Goal: Information Seeking & Learning: Learn about a topic

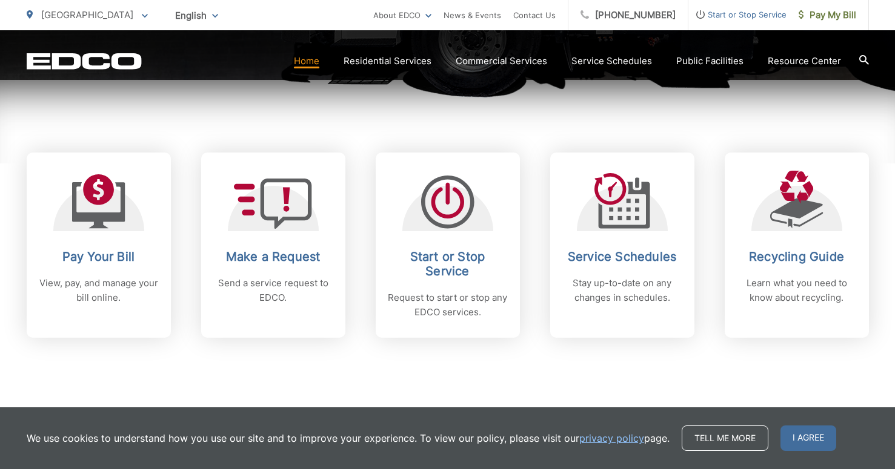
scroll to position [454, 0]
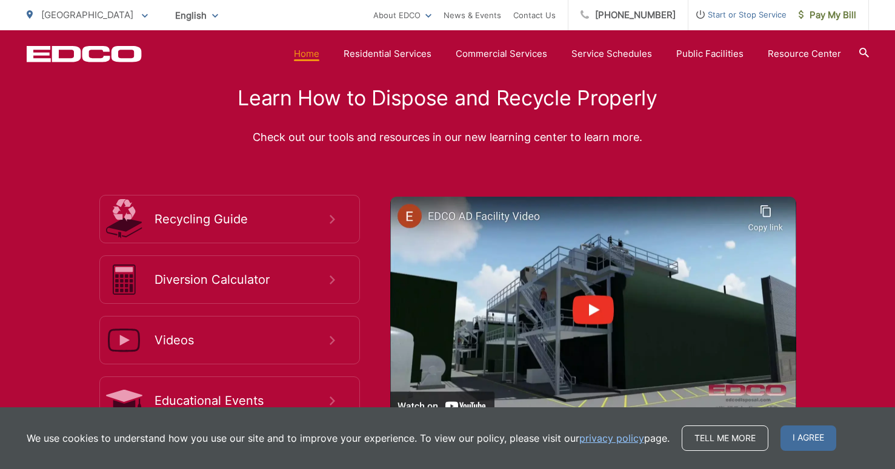
scroll to position [2105, 0]
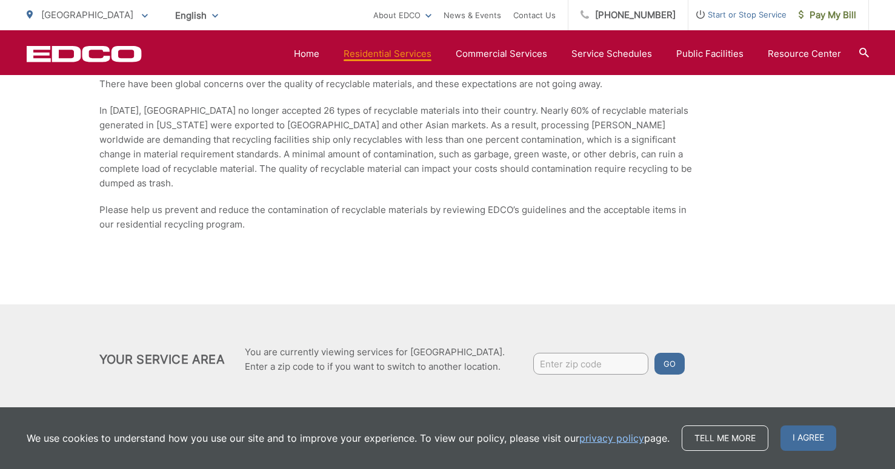
scroll to position [1933, 0]
